Goal: Navigation & Orientation: Find specific page/section

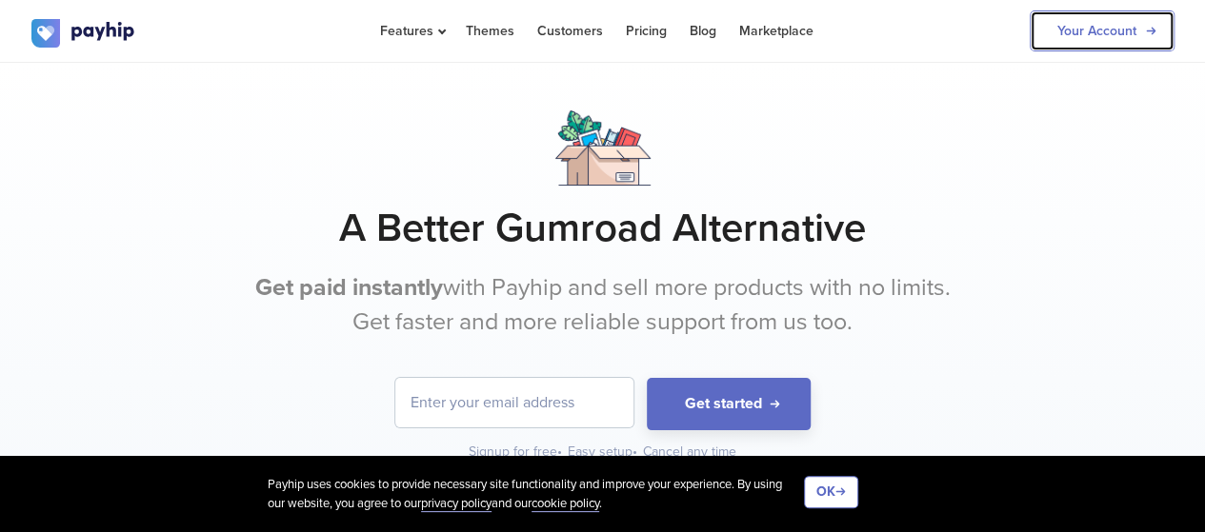
click at [1098, 41] on link "Your Account" at bounding box center [1102, 30] width 145 height 41
click at [1099, 49] on link "Your Account" at bounding box center [1102, 30] width 145 height 41
click at [1065, 28] on link "Your Account" at bounding box center [1102, 30] width 145 height 41
click at [1081, 26] on link "Your Account" at bounding box center [1102, 30] width 145 height 41
